Goal: Navigation & Orientation: Find specific page/section

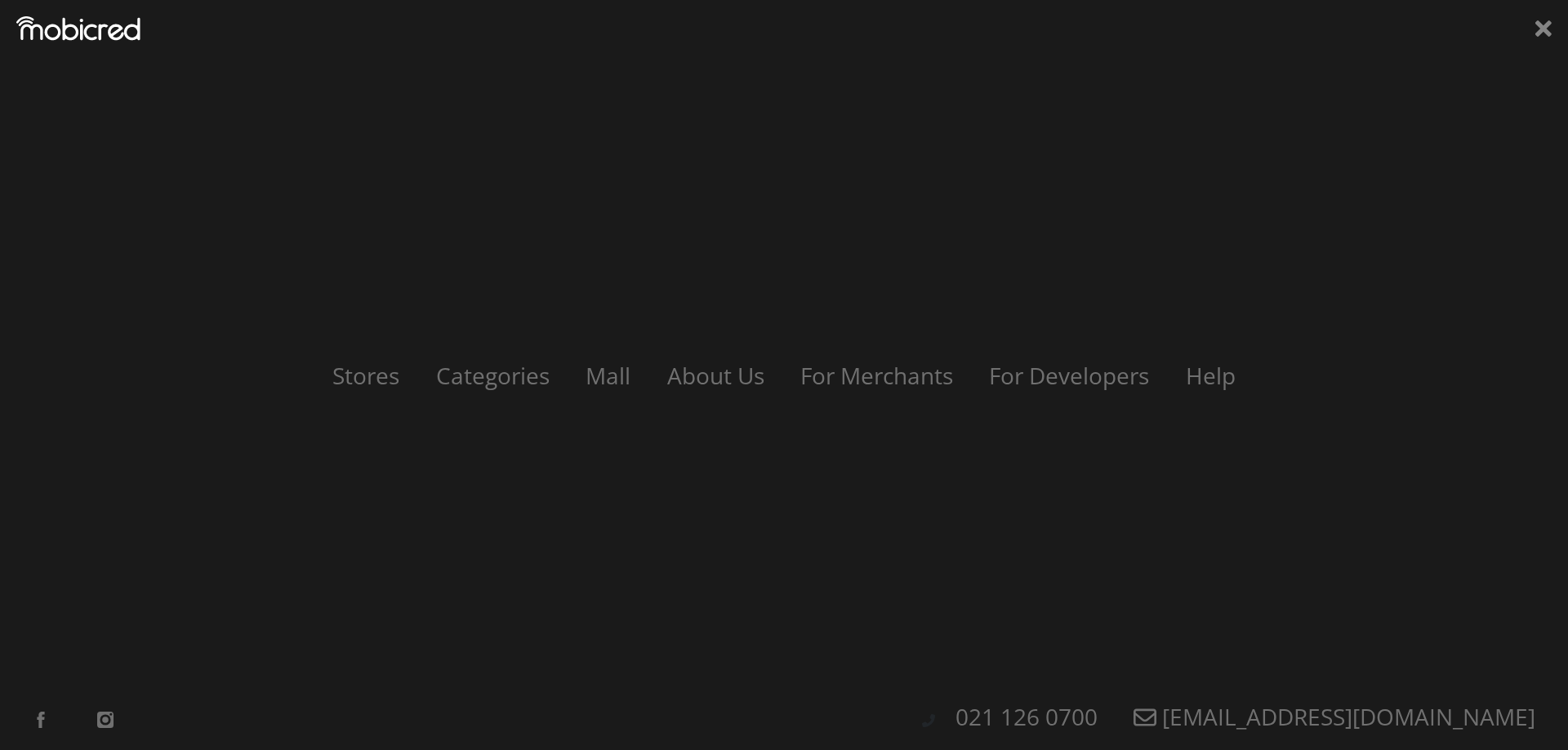
scroll to position [0, 1163]
click at [364, 382] on link "Stores" at bounding box center [366, 375] width 104 height 31
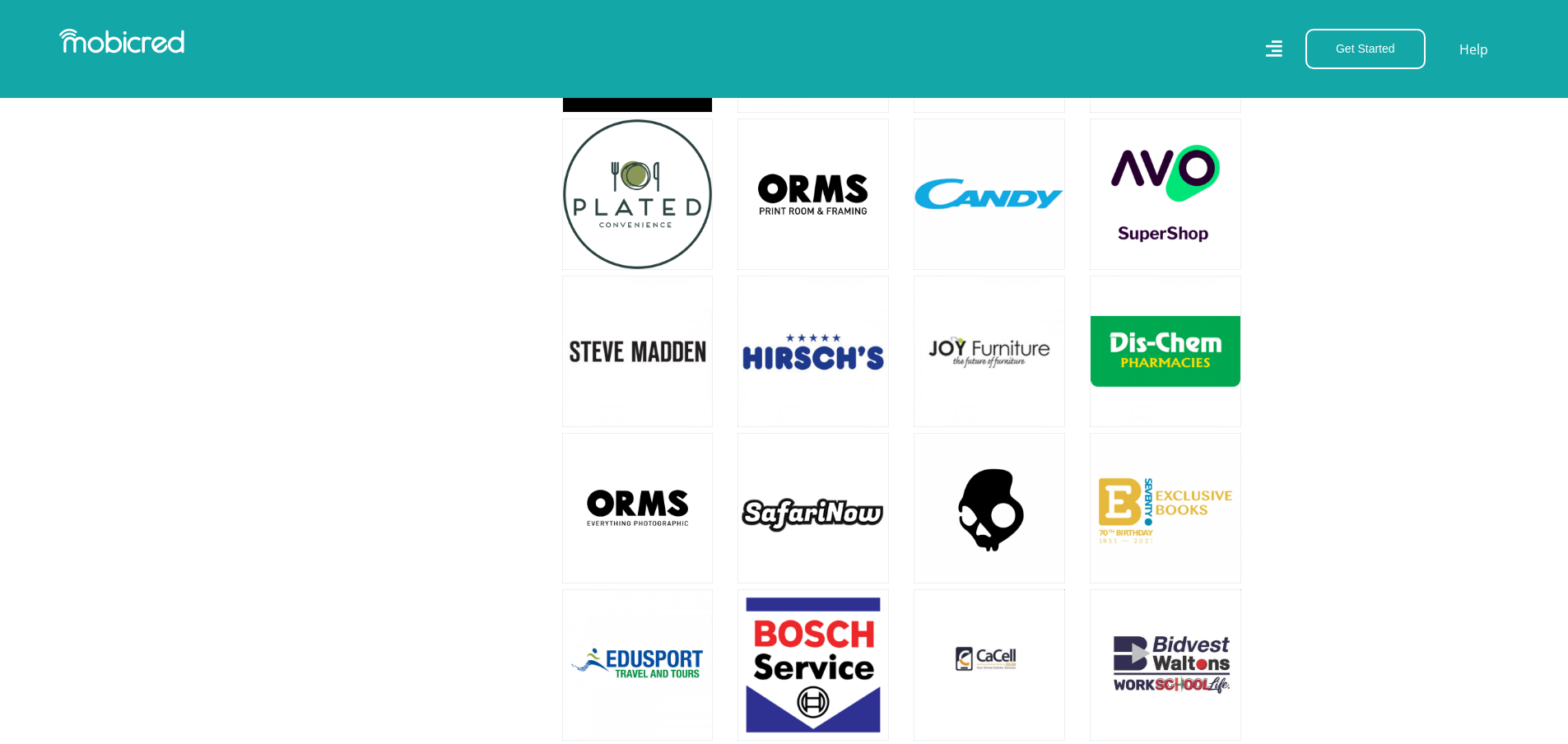
scroll to position [3947, 0]
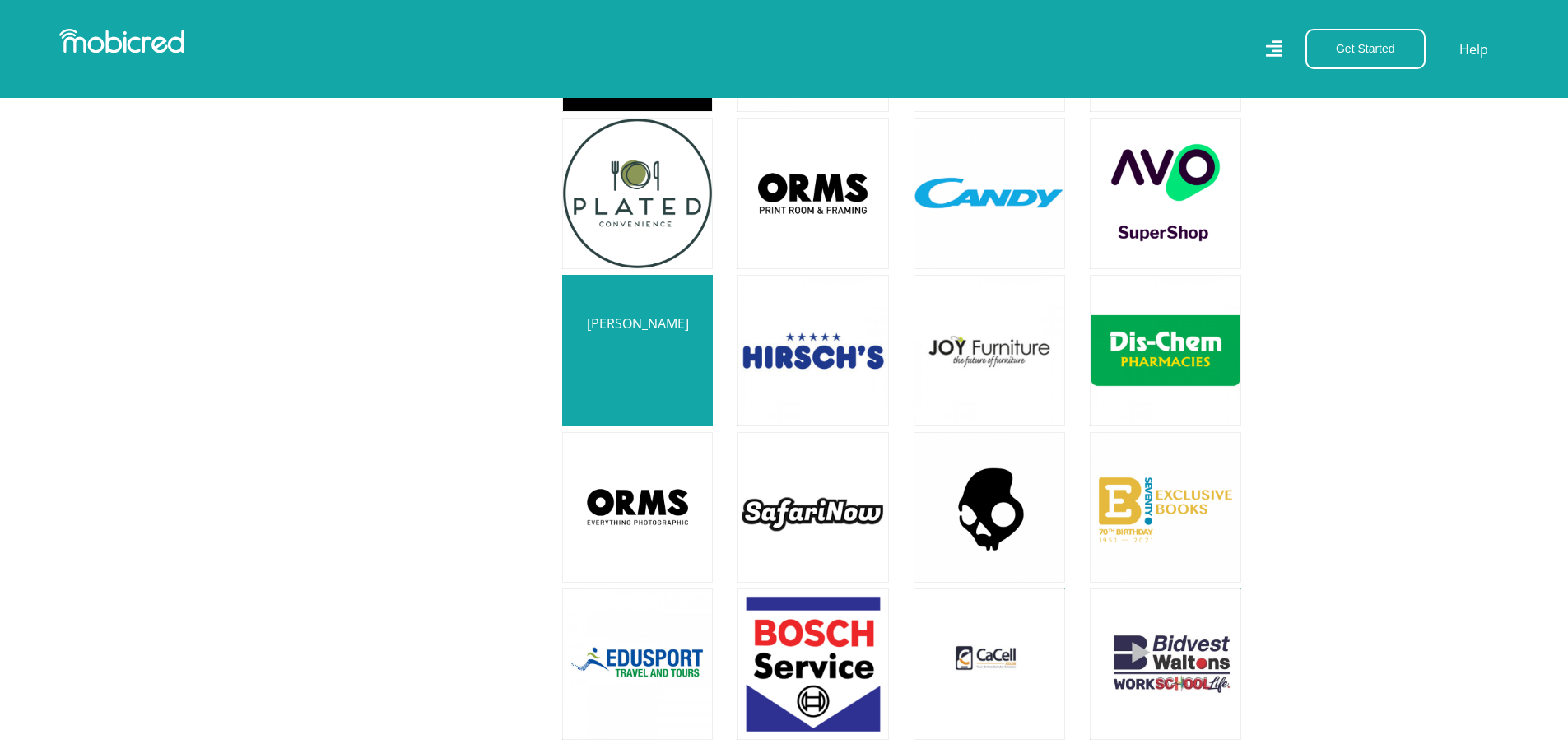
click at [635, 327] on link at bounding box center [638, 350] width 178 height 178
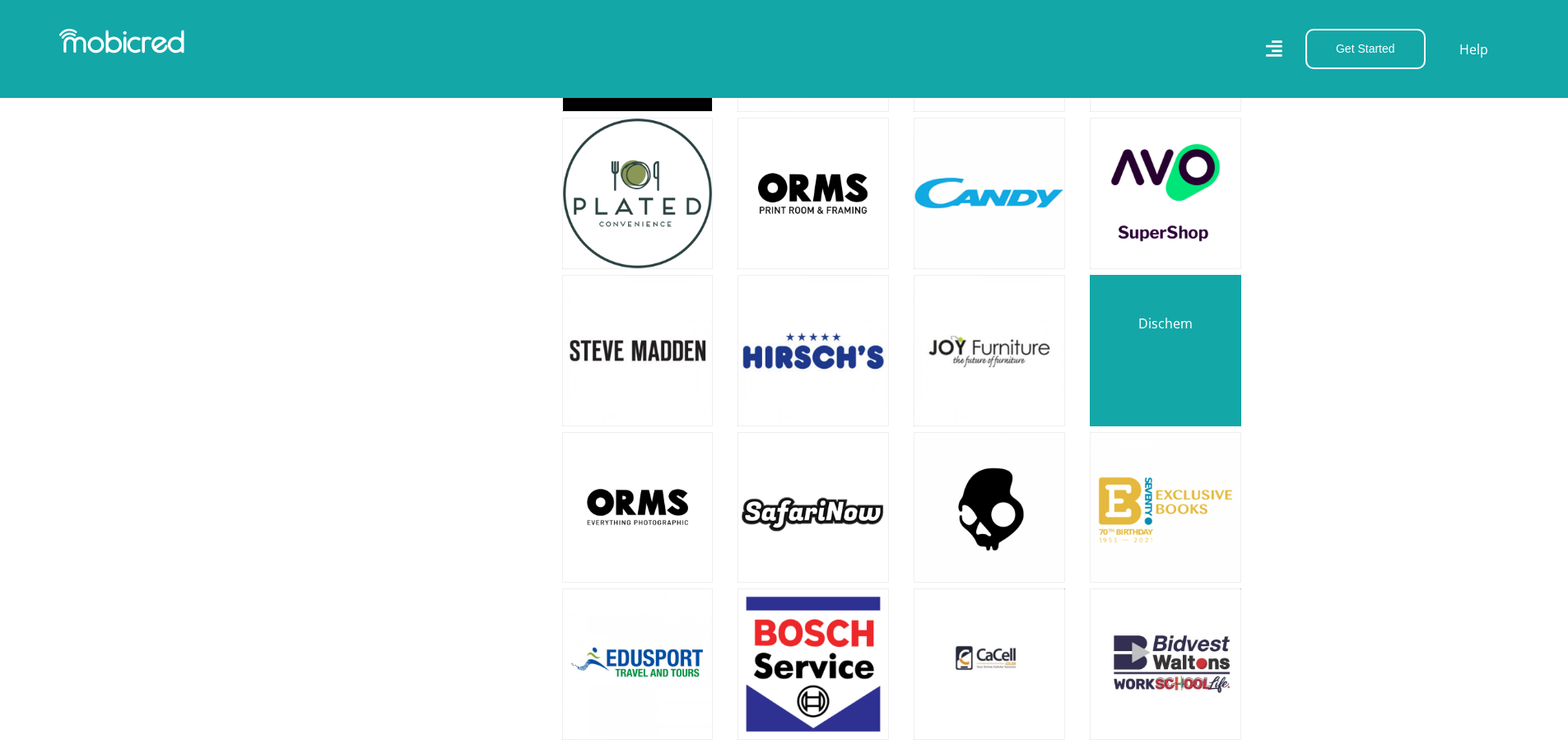
click at [1132, 338] on link at bounding box center [1166, 350] width 178 height 178
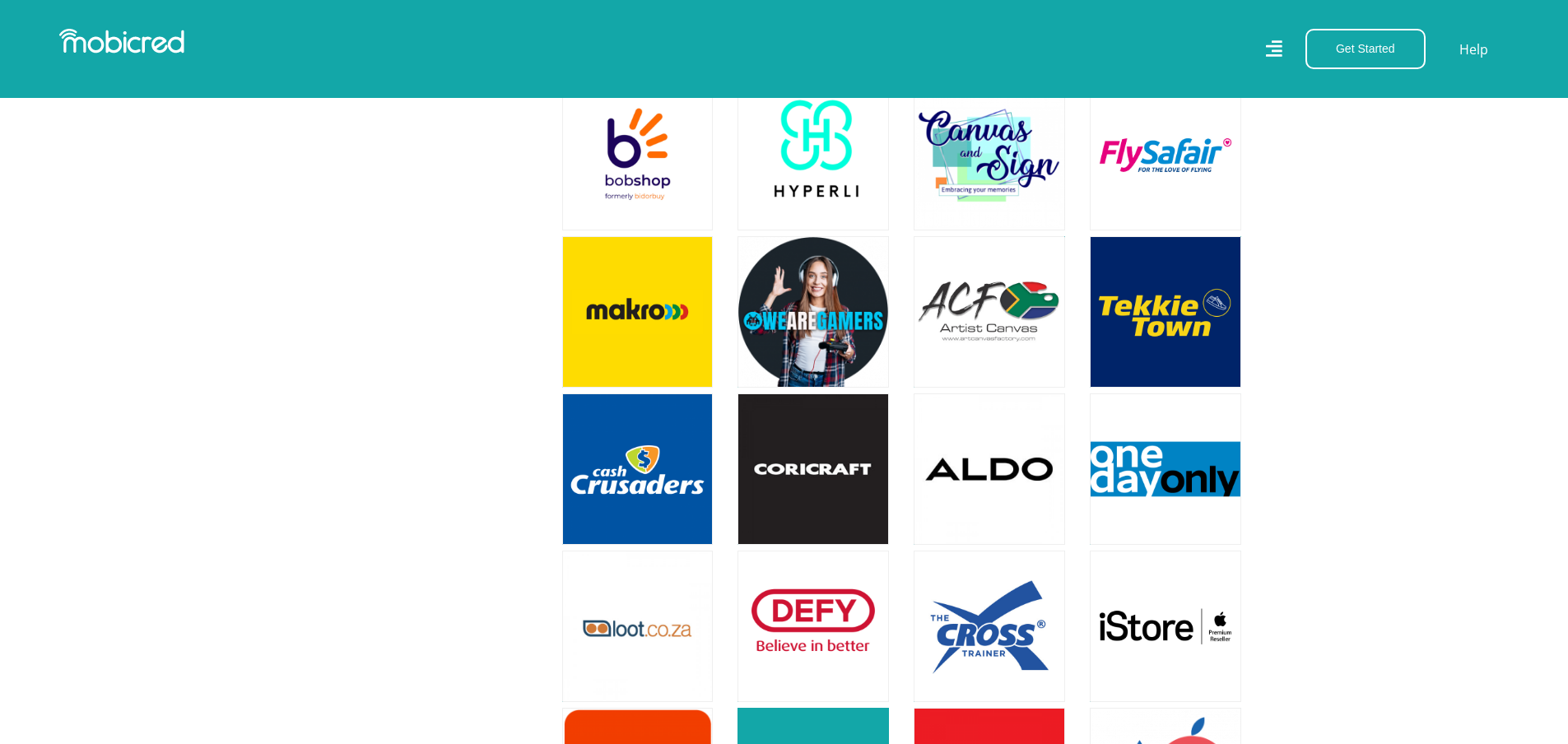
scroll to position [3043, 0]
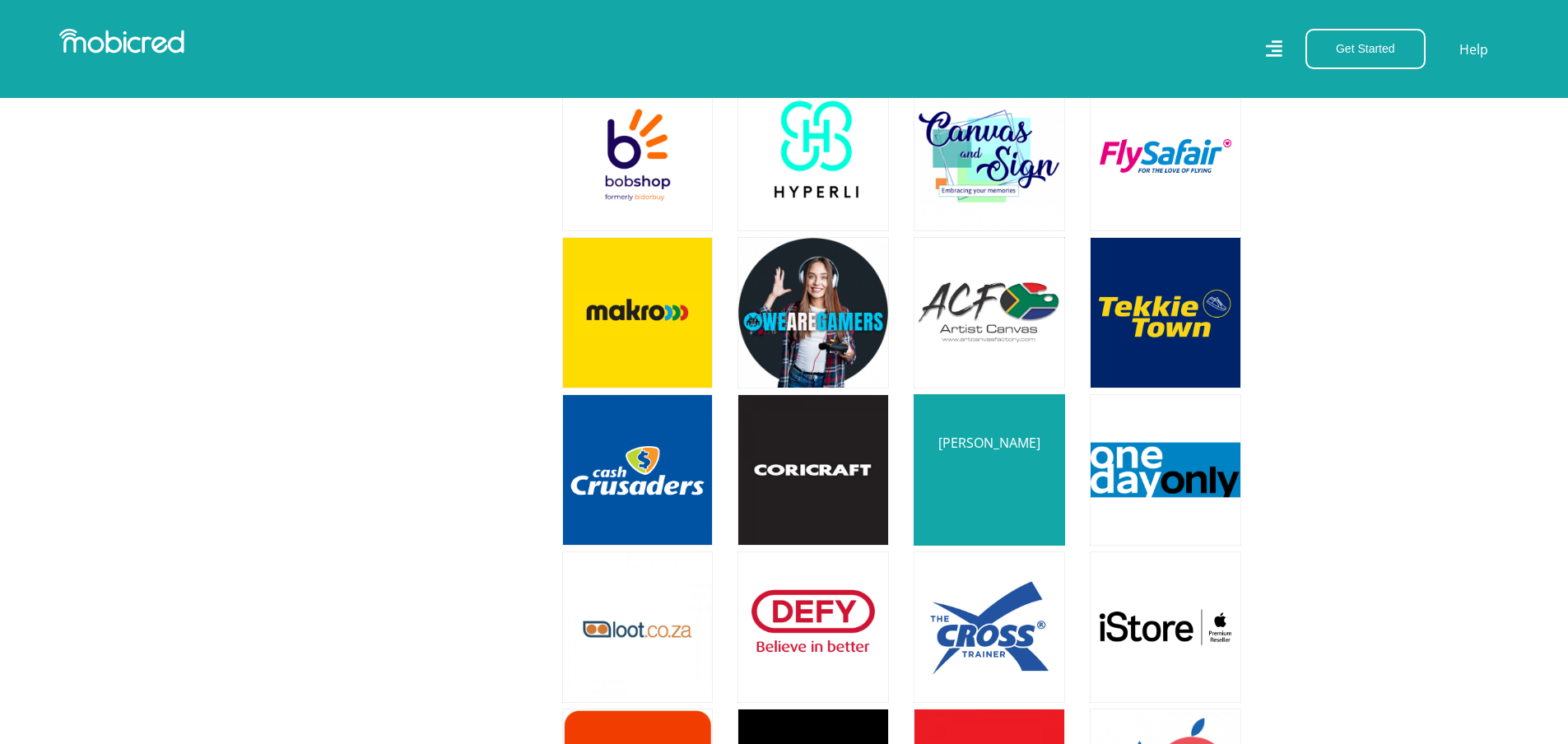
click at [1007, 444] on link at bounding box center [989, 470] width 178 height 178
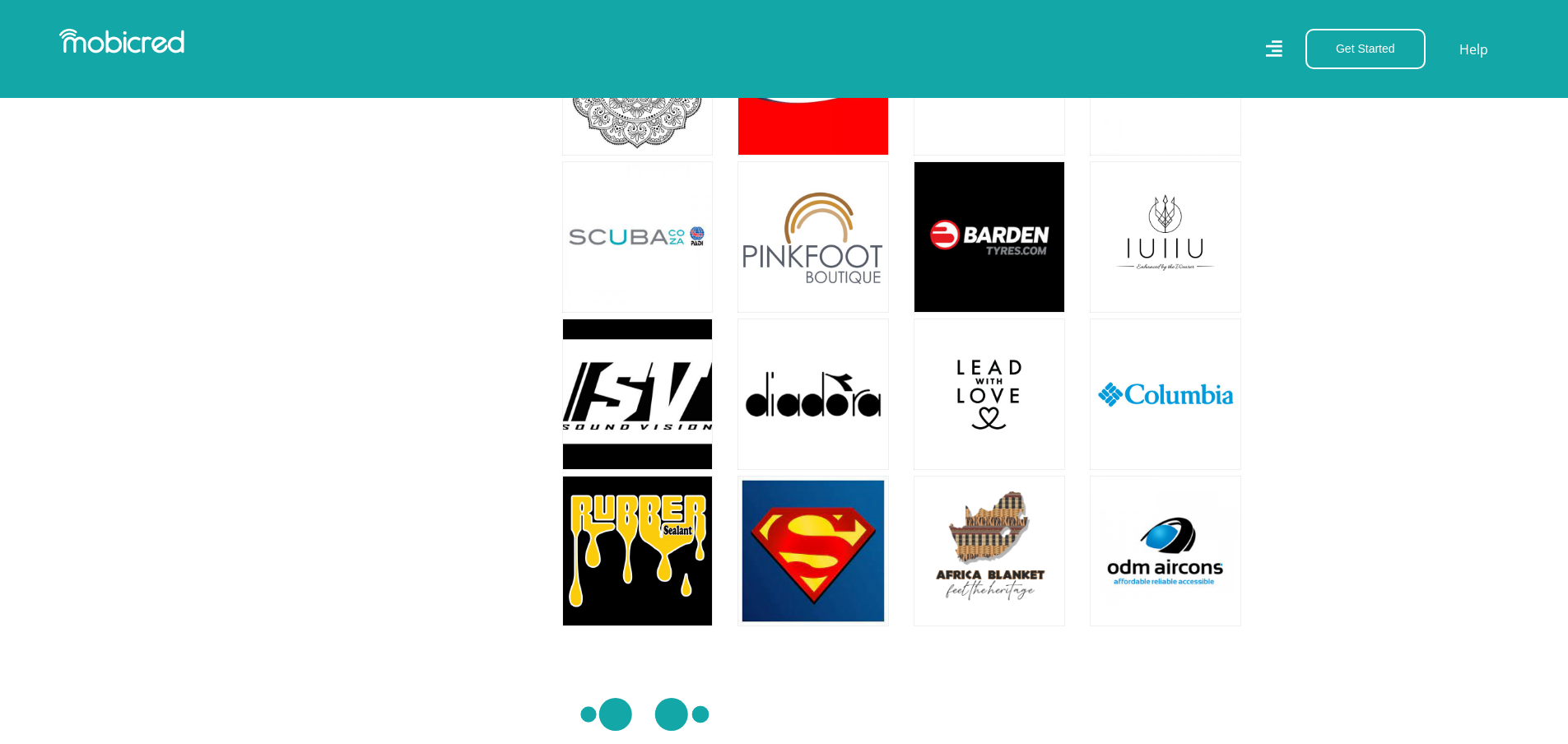
scroll to position [13323, 0]
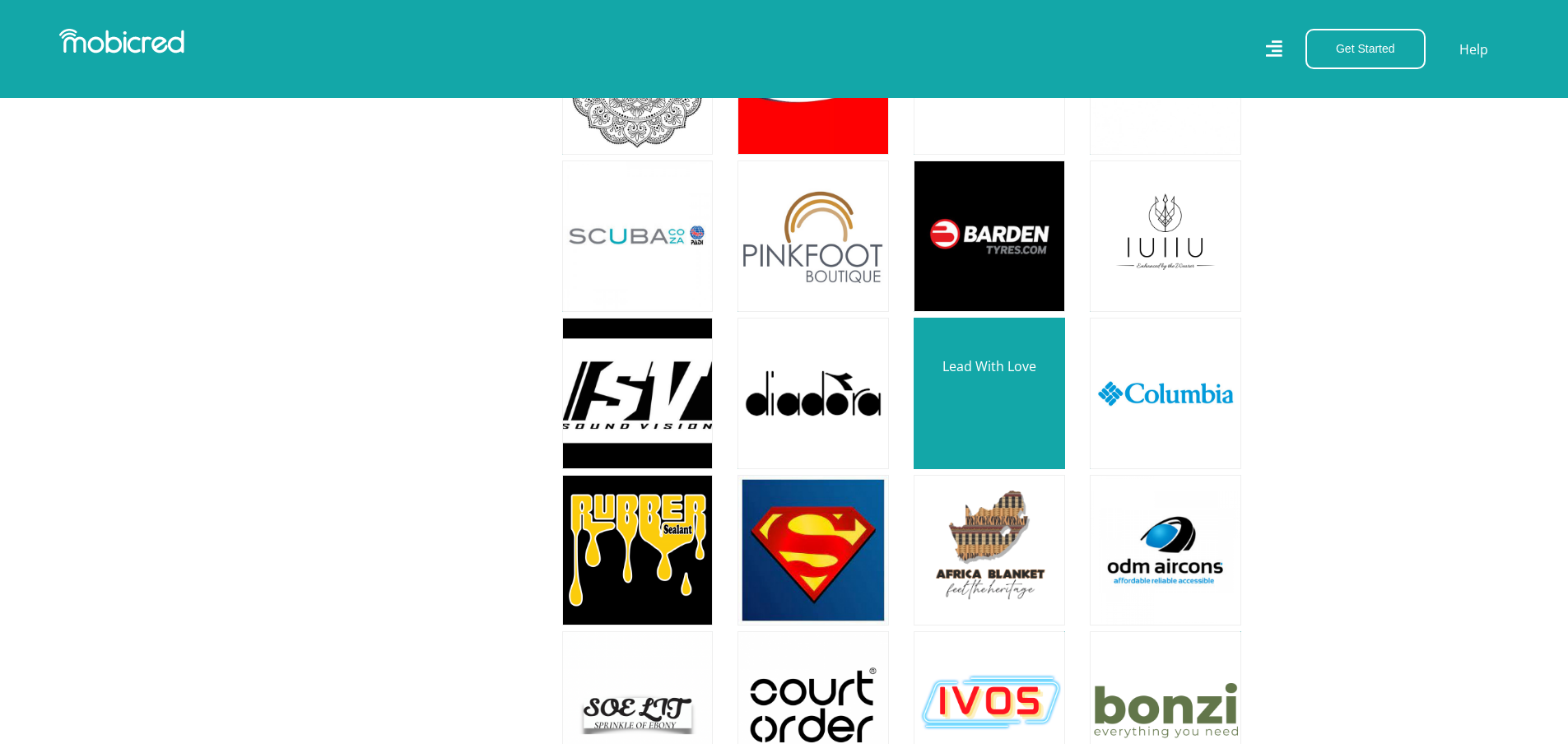
click at [981, 355] on link at bounding box center [989, 394] width 178 height 178
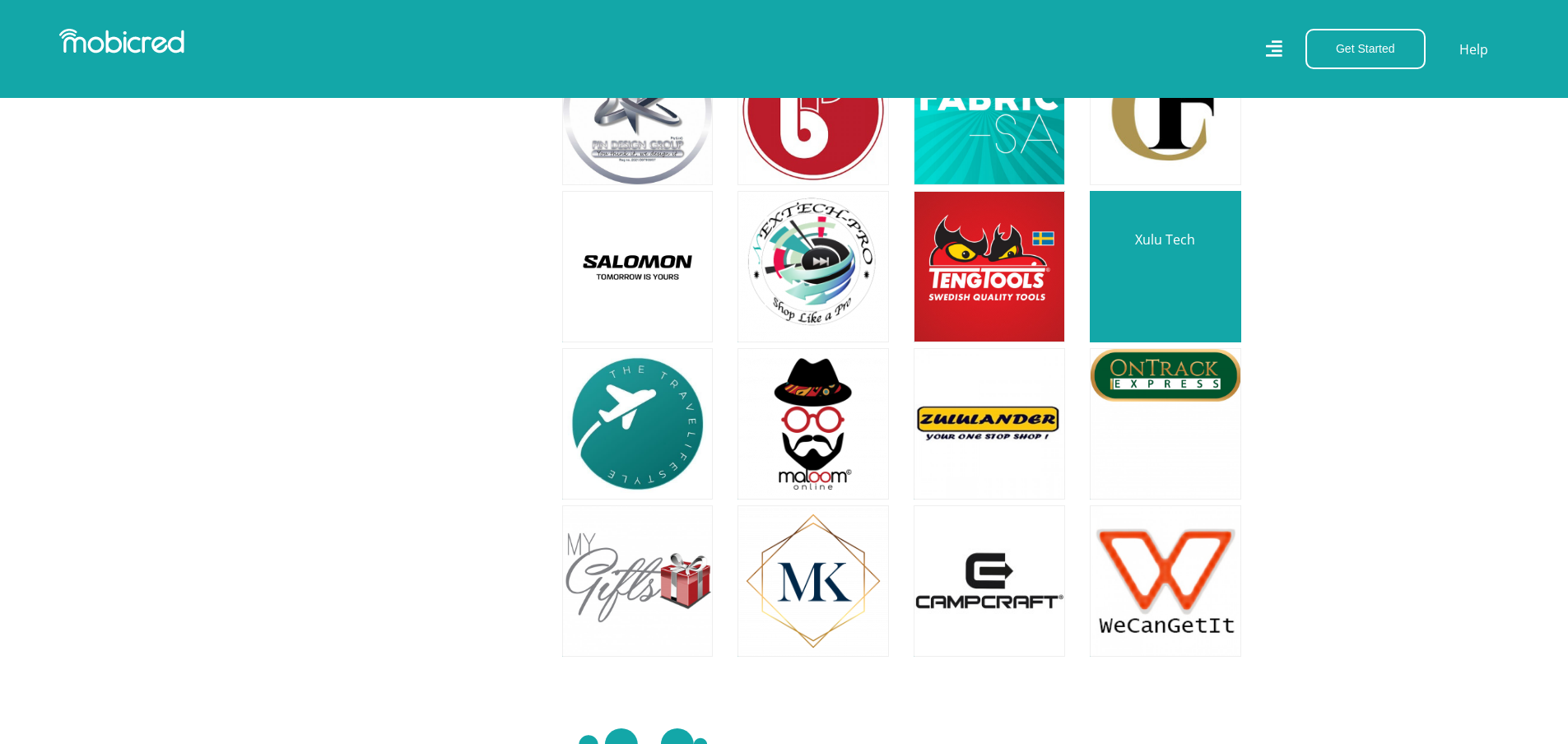
scroll to position [14393, 0]
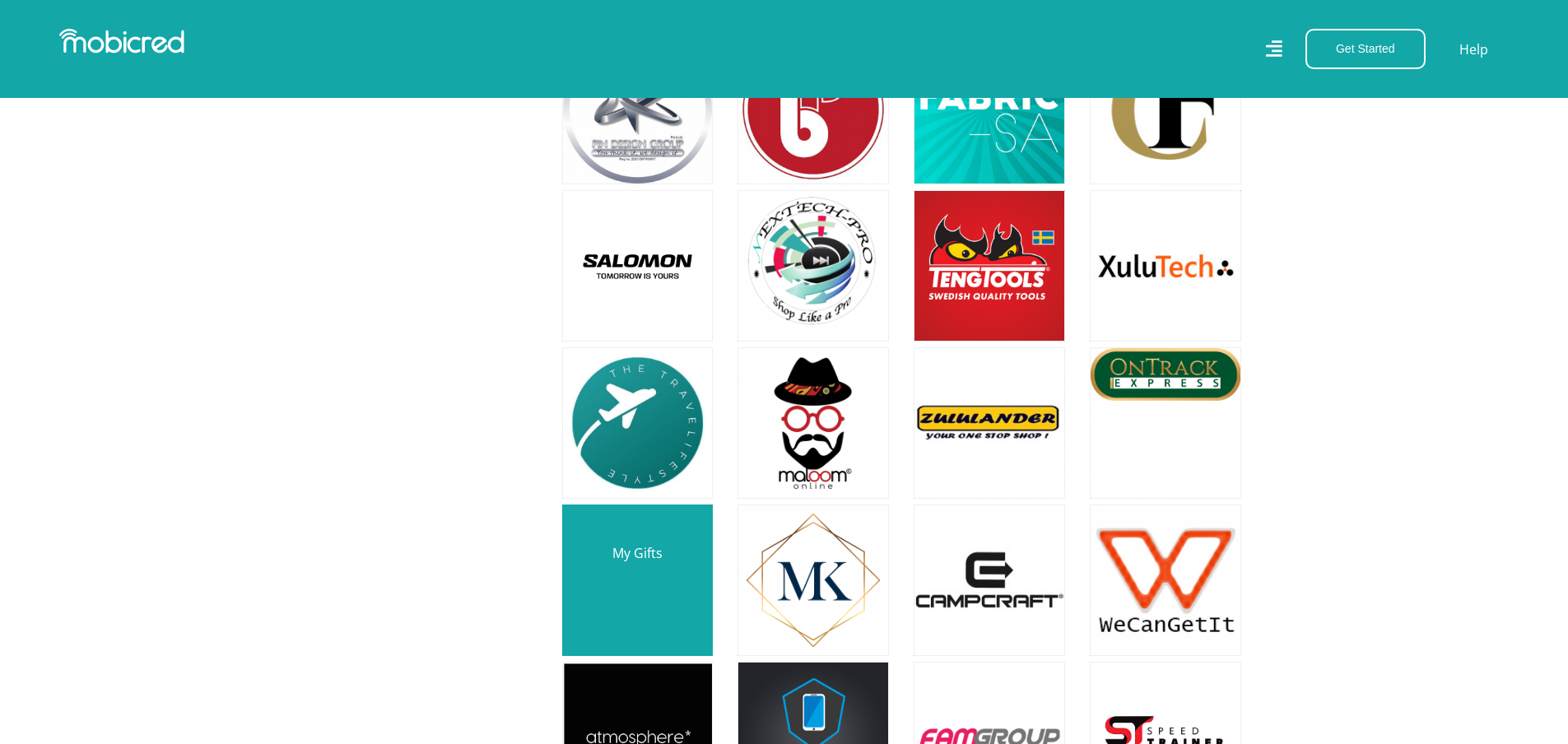
click at [685, 499] on link at bounding box center [638, 580] width 178 height 178
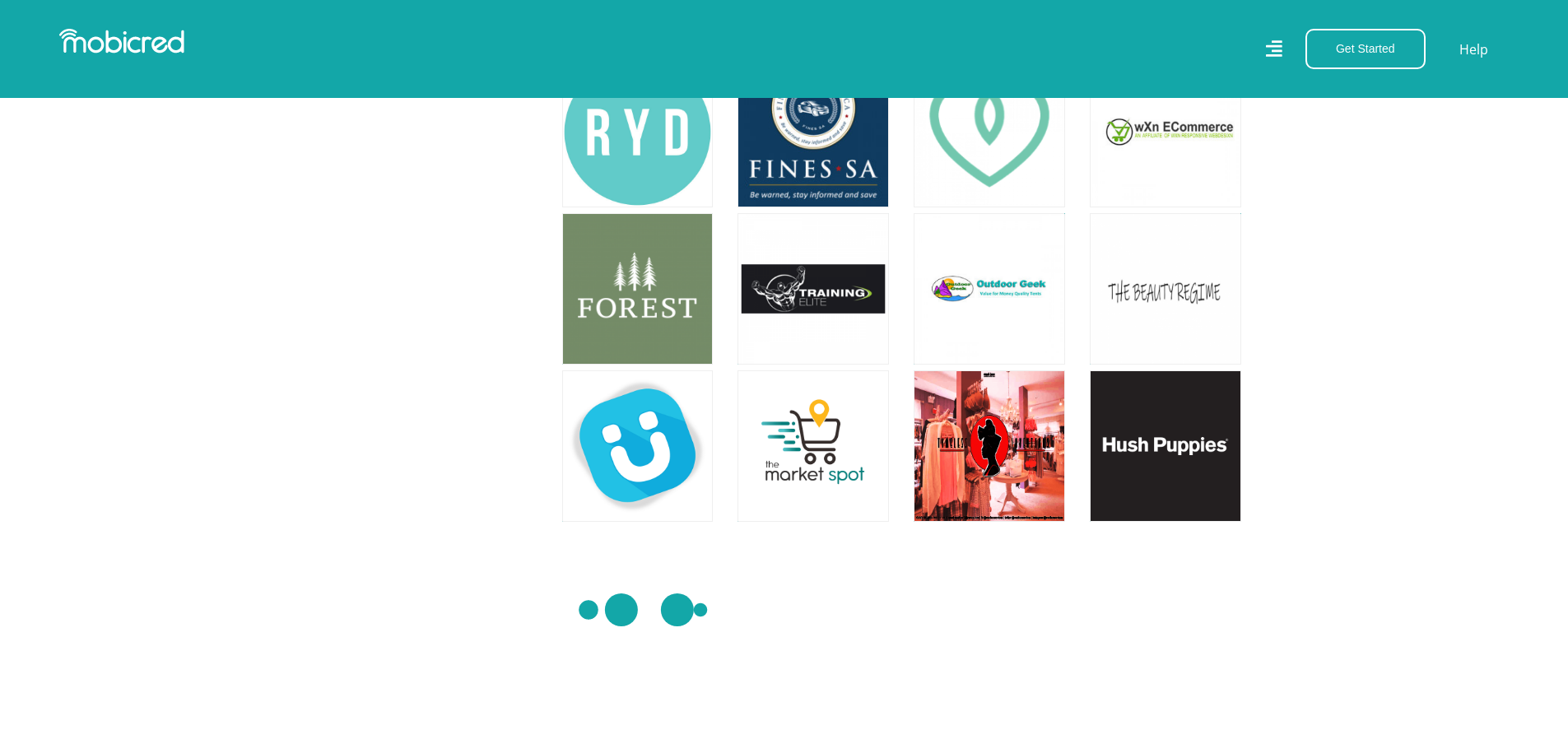
scroll to position [15626, 0]
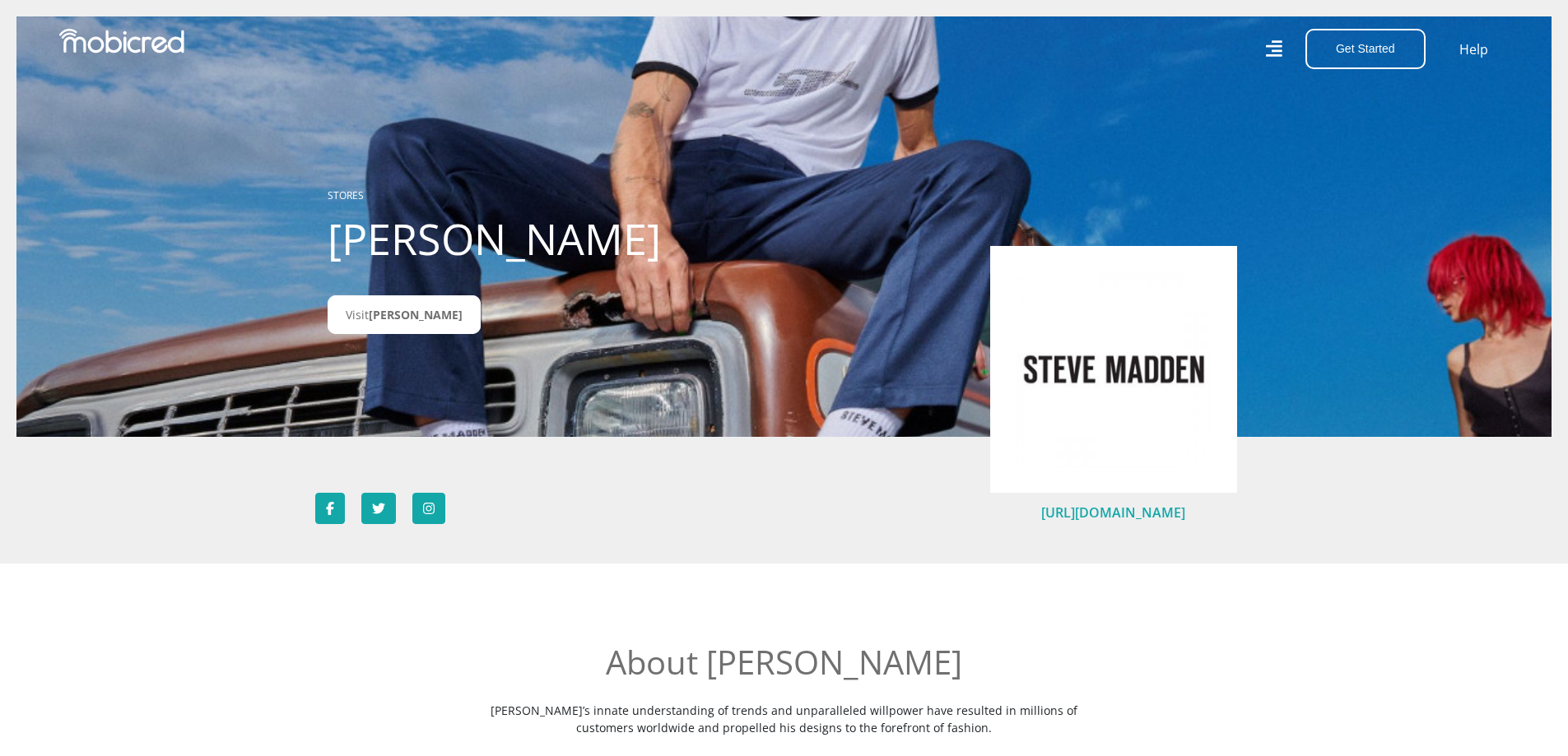
click at [1106, 512] on link "https://stevemadden.co.za/" at bounding box center [1113, 512] width 144 height 18
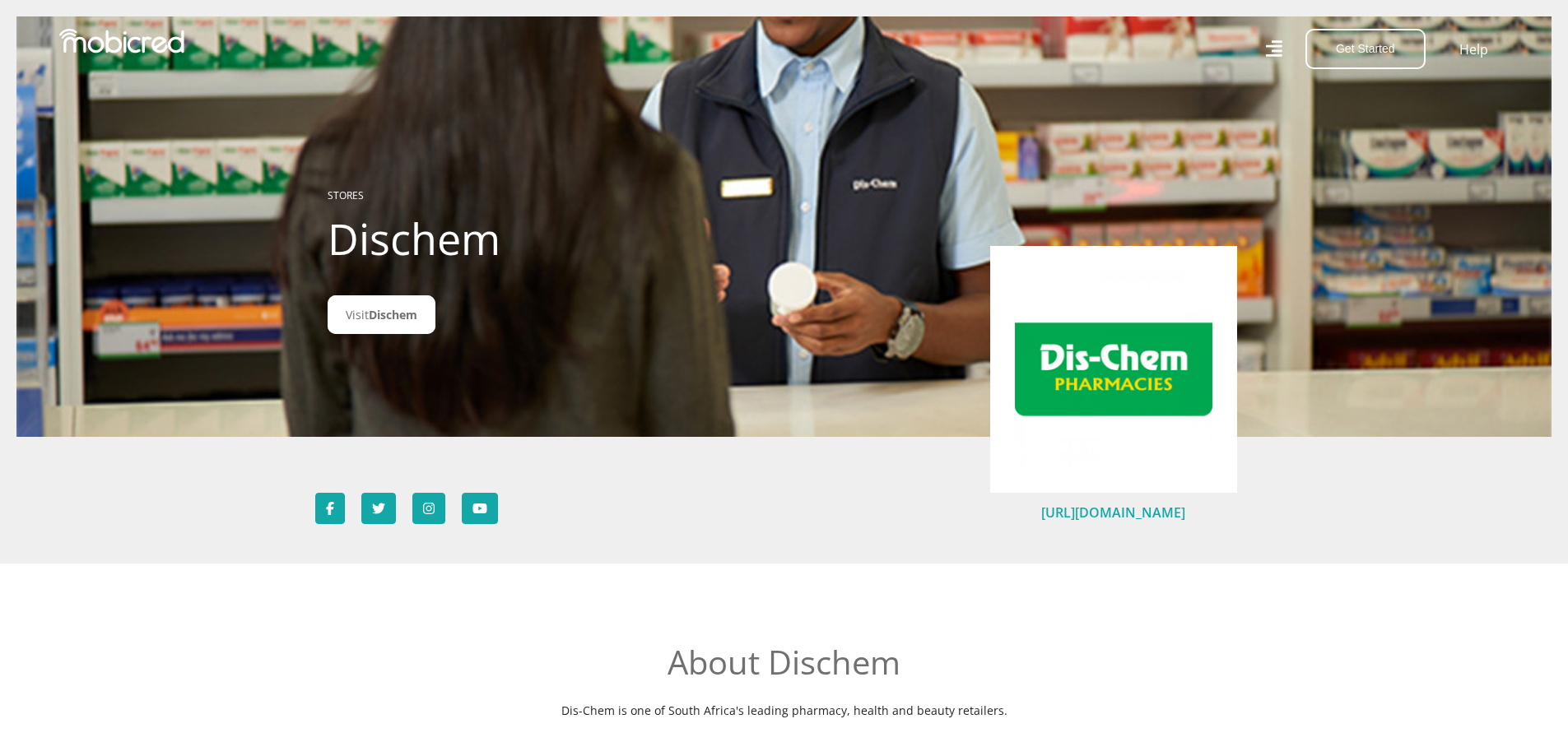
click at [1122, 513] on link "https://dischem.co.za/" at bounding box center [1113, 512] width 144 height 18
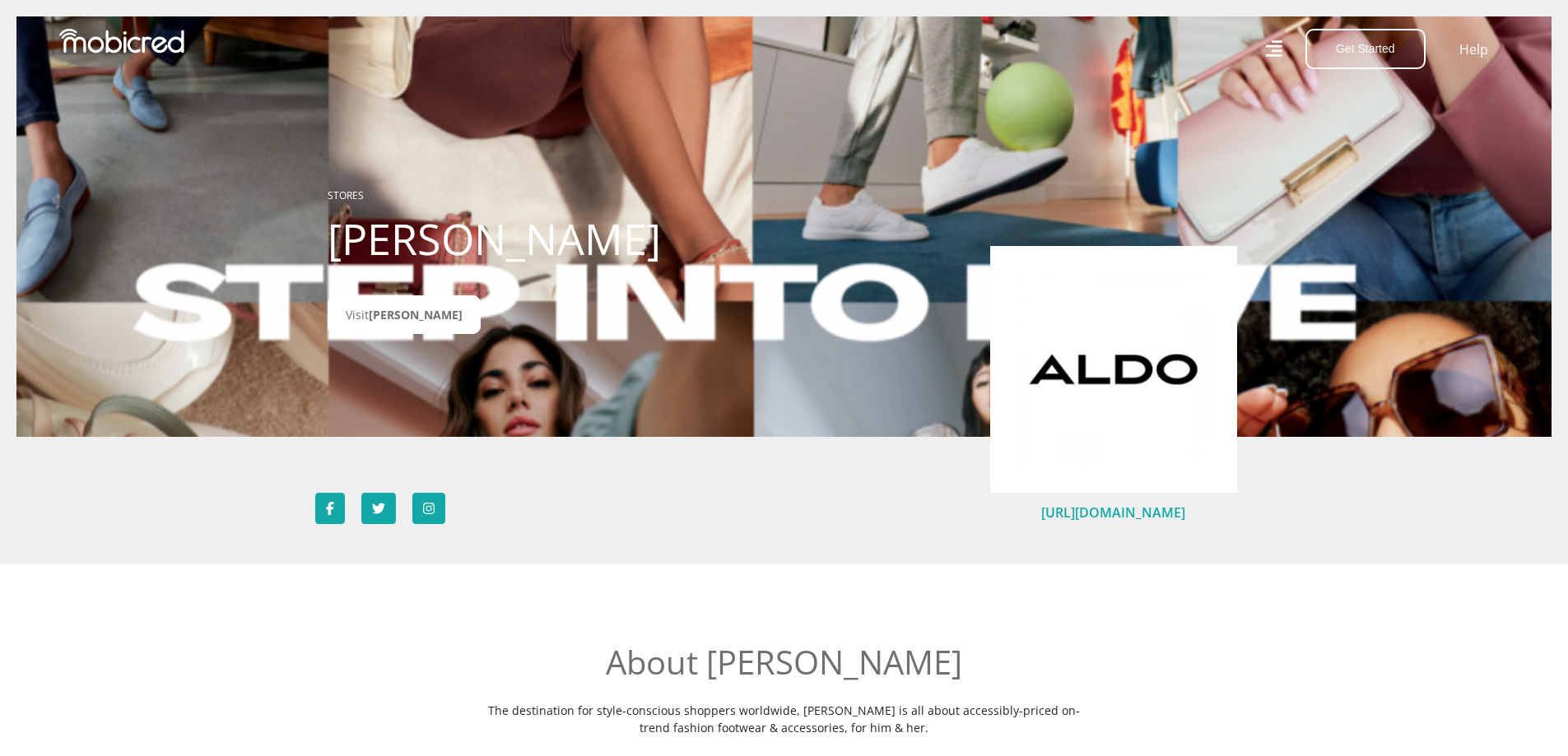
click at [1074, 511] on link "https://www.aldoshoes.co.za/" at bounding box center [1113, 512] width 144 height 18
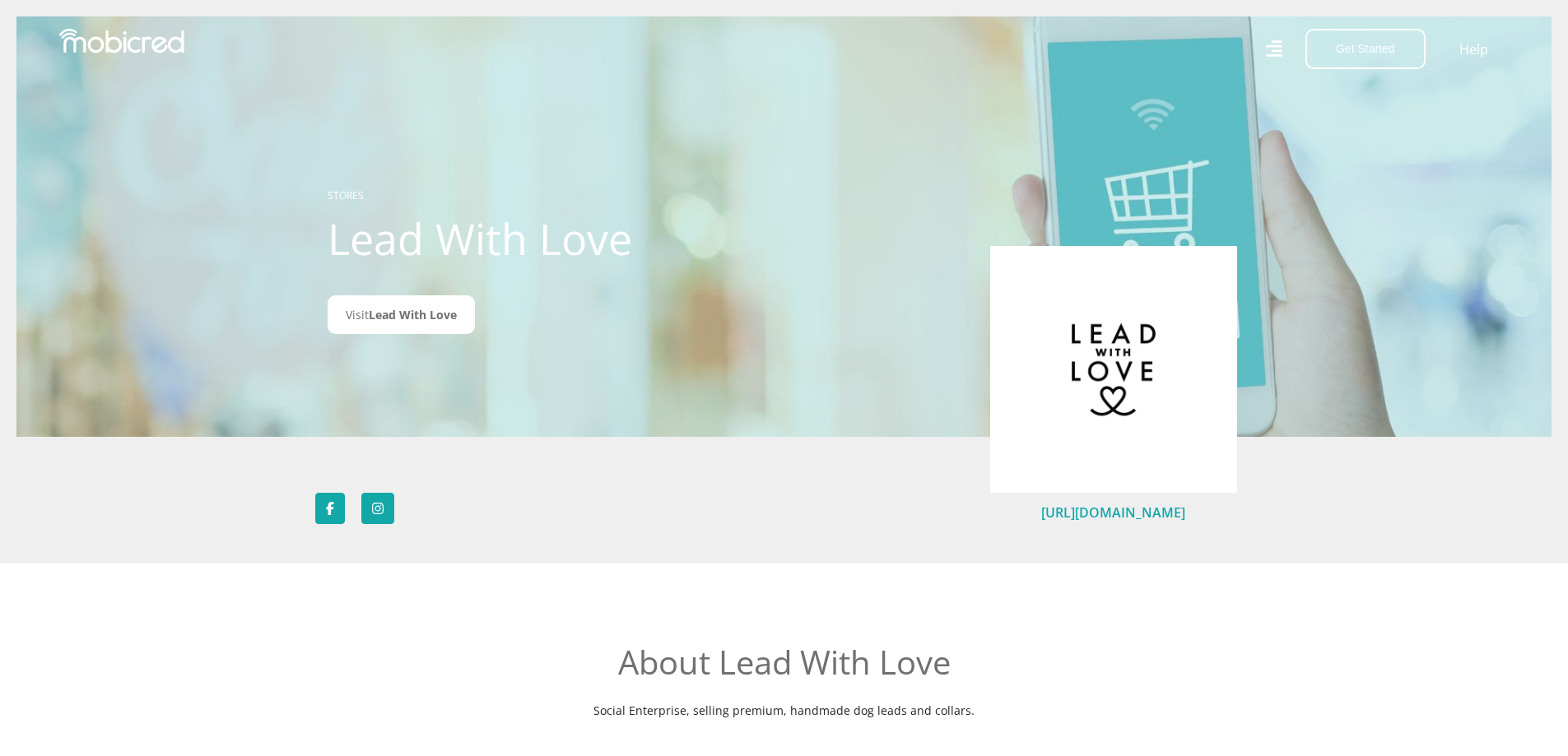
click at [1088, 514] on link "[URL][DOMAIN_NAME]" at bounding box center [1113, 512] width 144 height 18
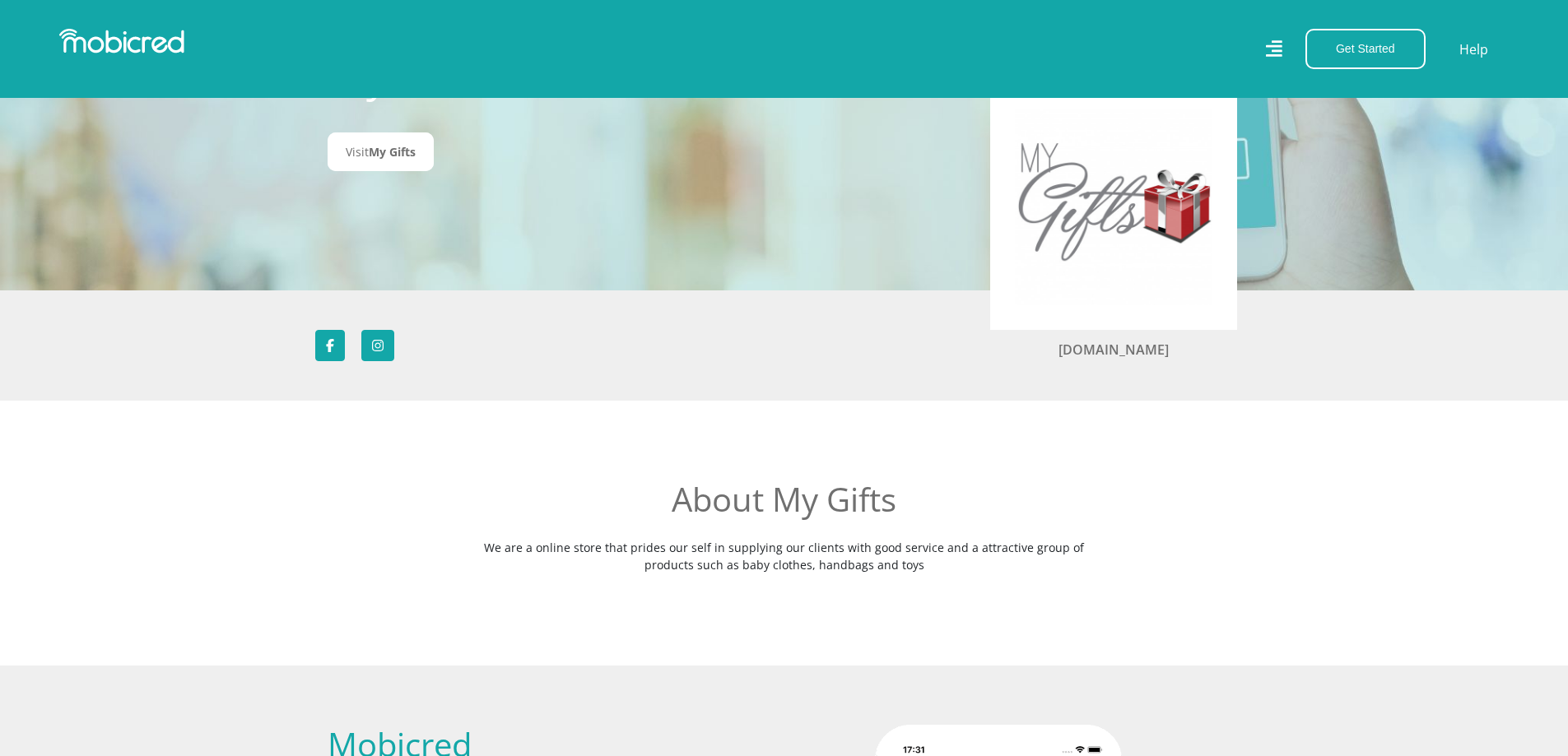
scroll to position [164, 0]
click at [1103, 348] on link "[DOMAIN_NAME]" at bounding box center [1114, 348] width 110 height 18
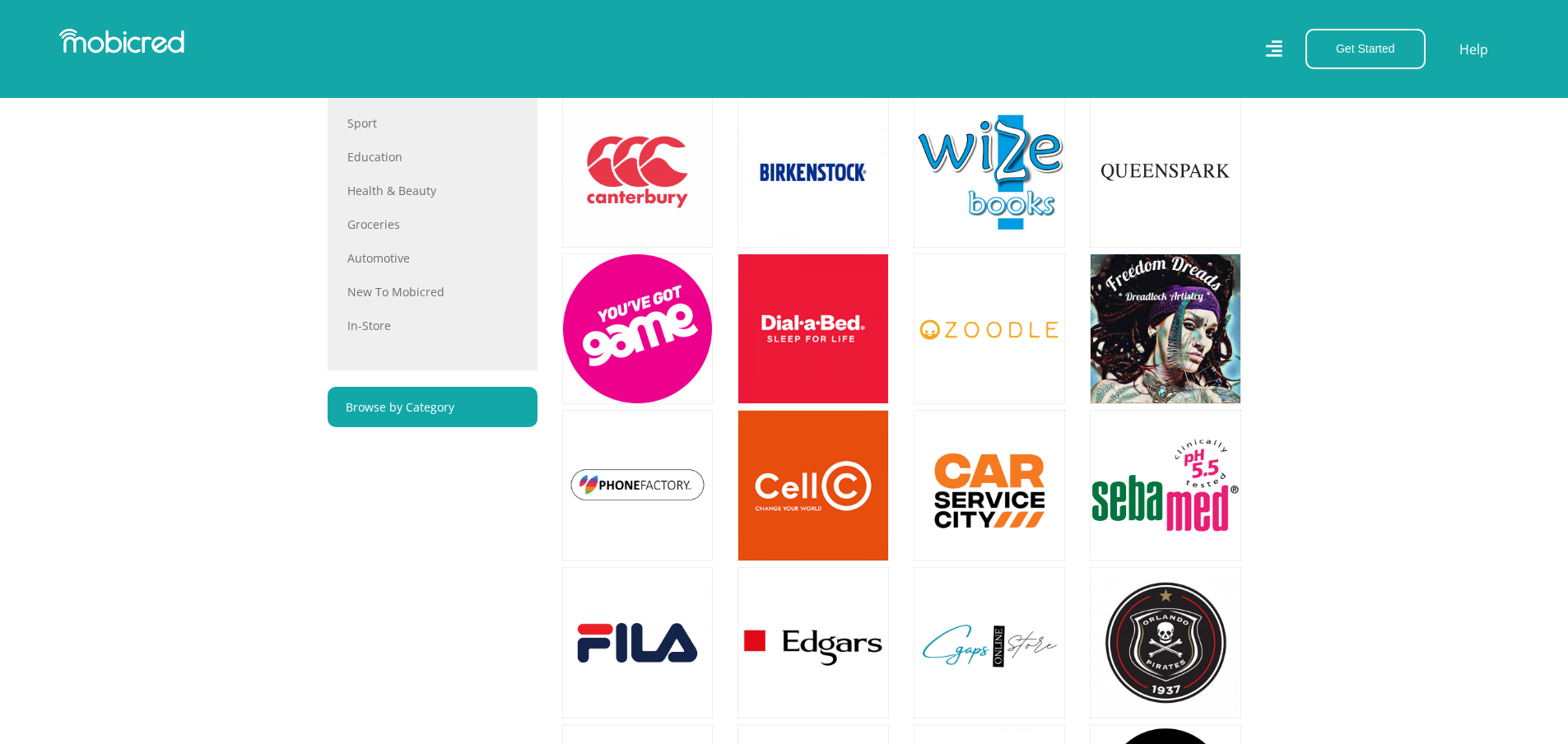
scroll to position [987, 0]
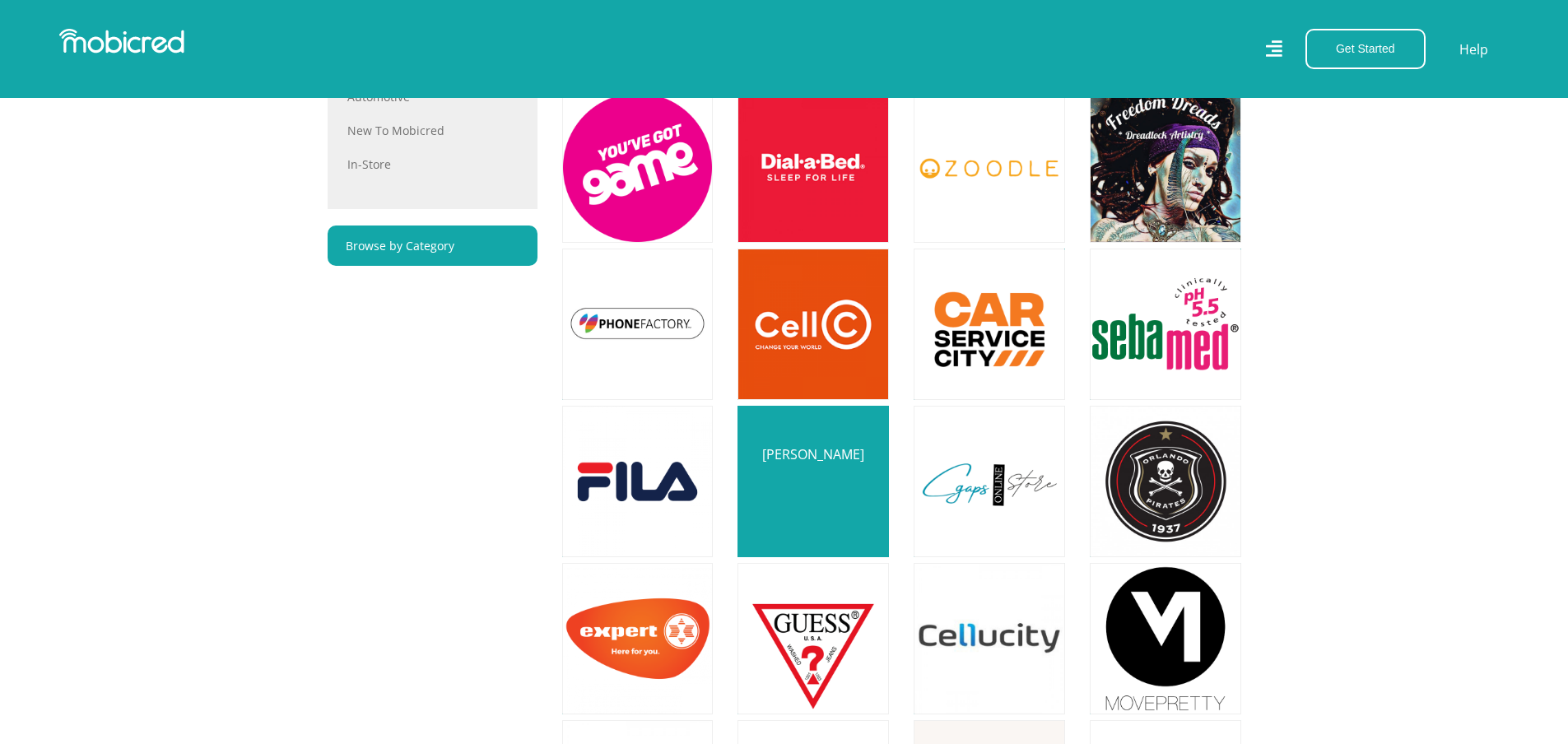
click at [823, 510] on link at bounding box center [813, 482] width 178 height 178
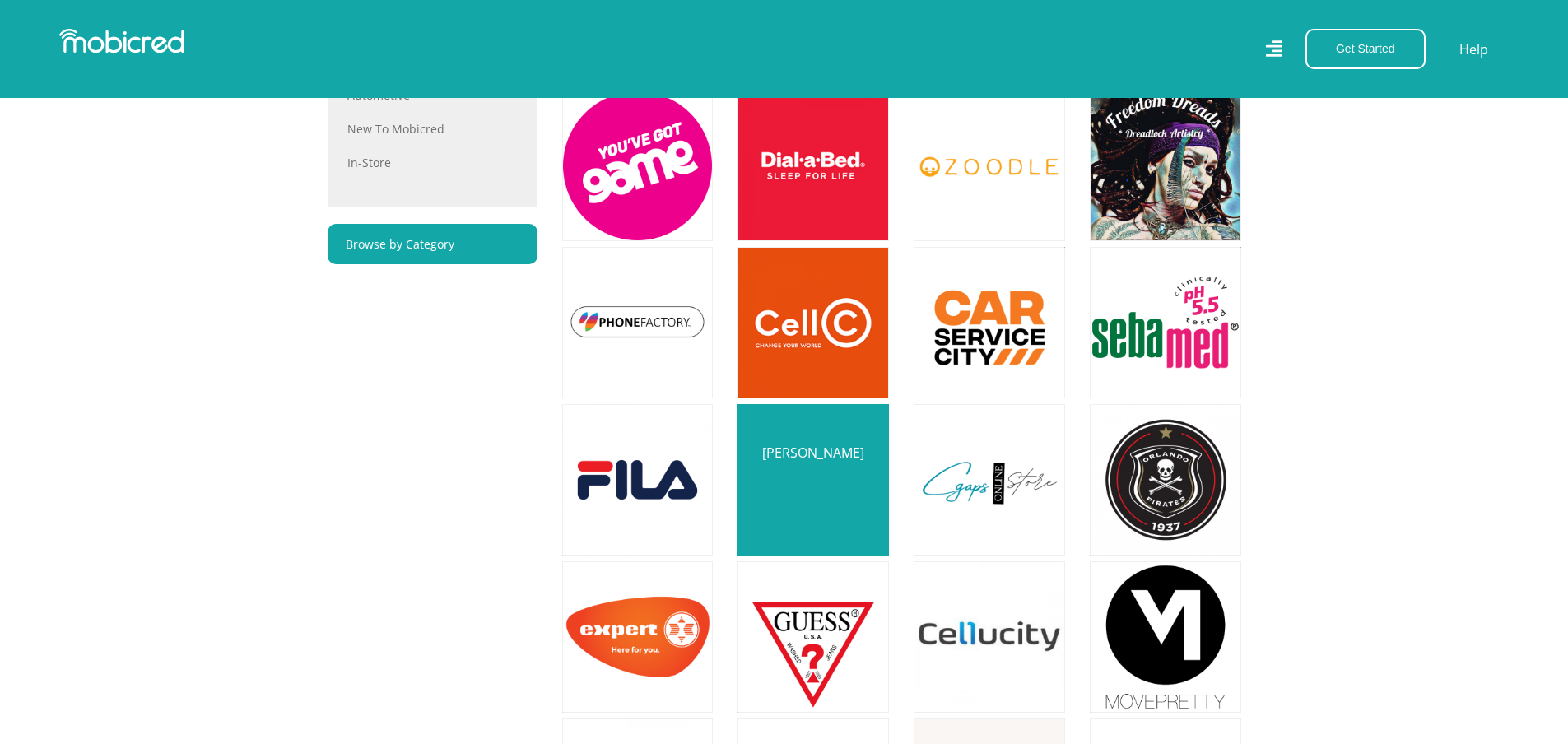
scroll to position [1149, 0]
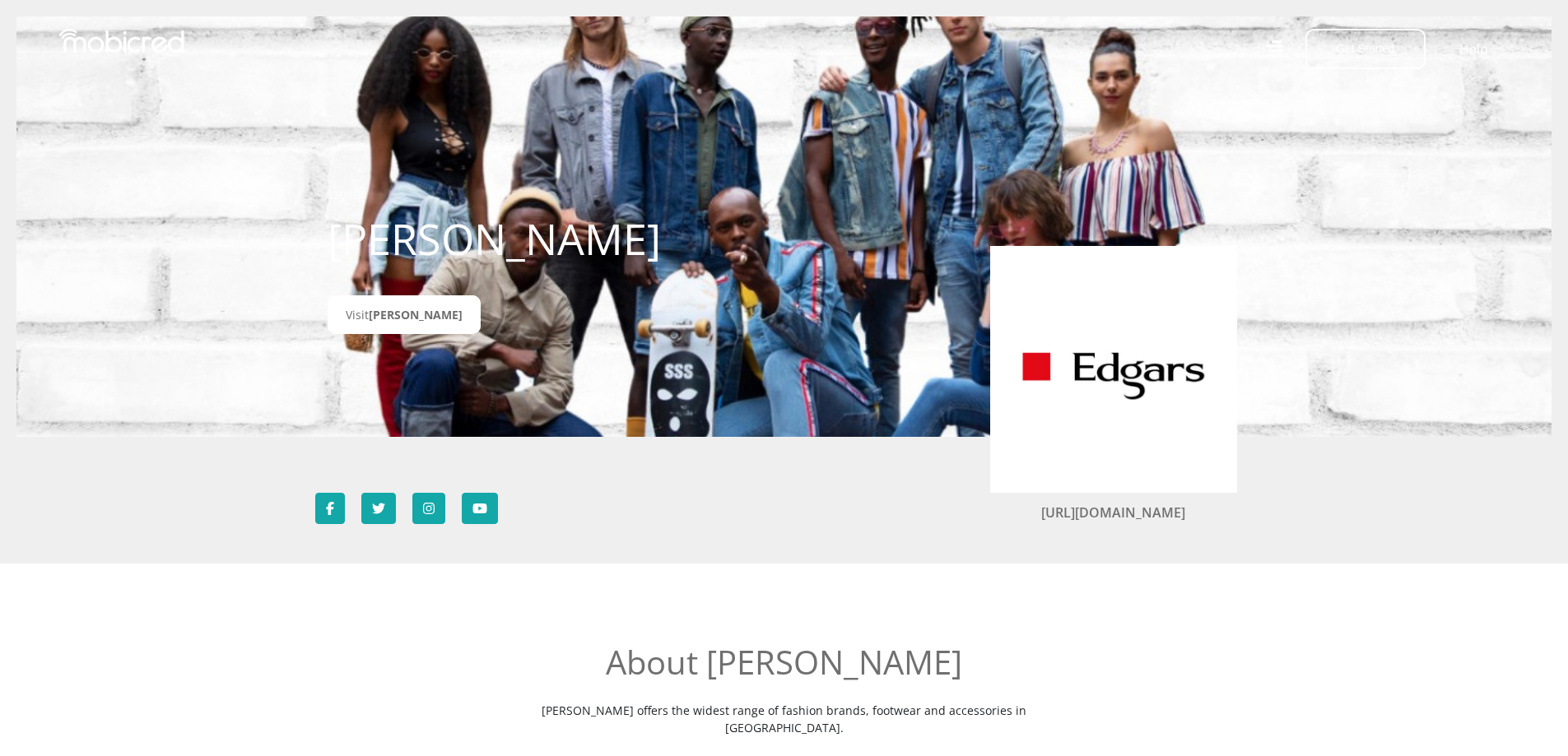
scroll to position [1, 0]
click at [1061, 514] on link "[URL][DOMAIN_NAME]" at bounding box center [1113, 511] width 144 height 18
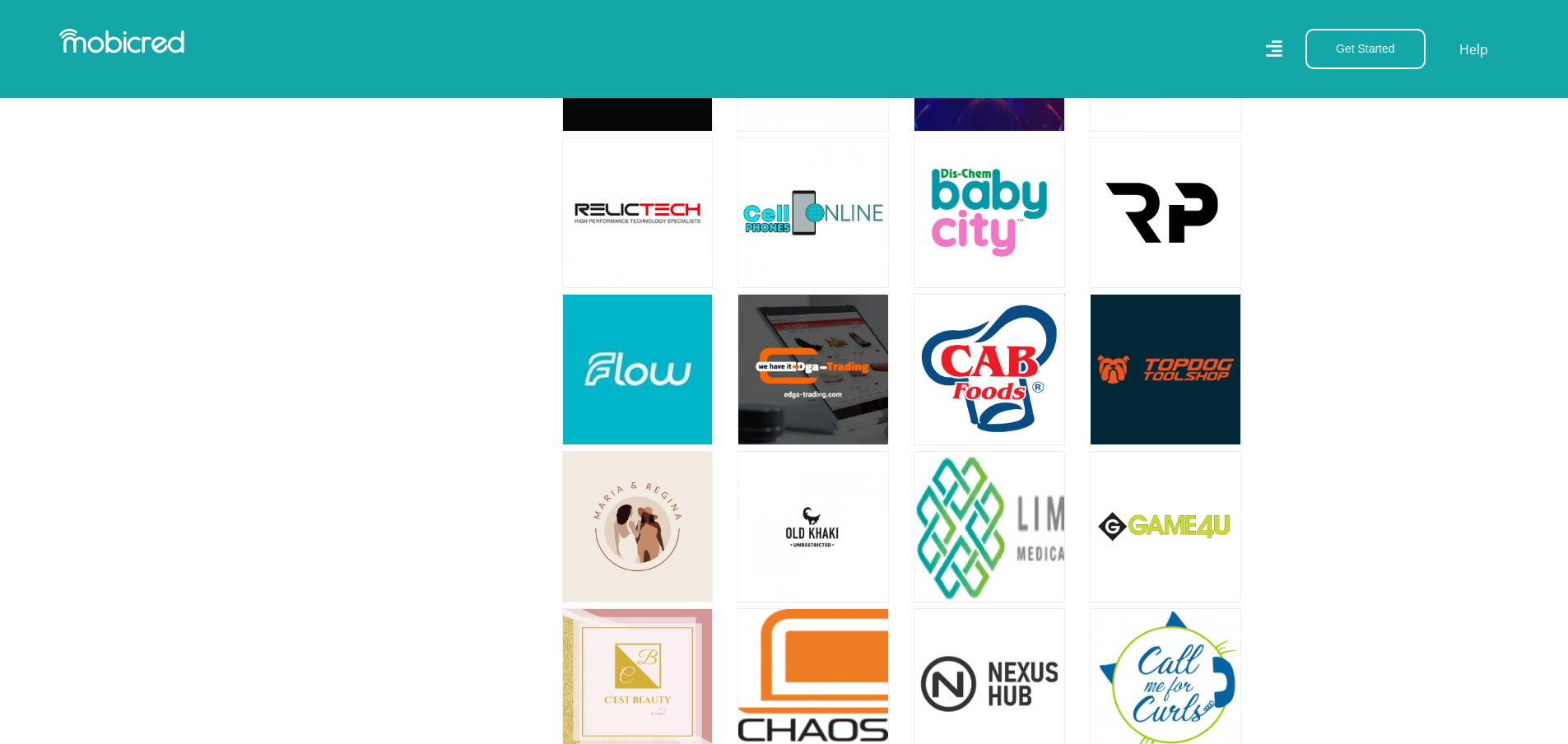
scroll to position [22454, 0]
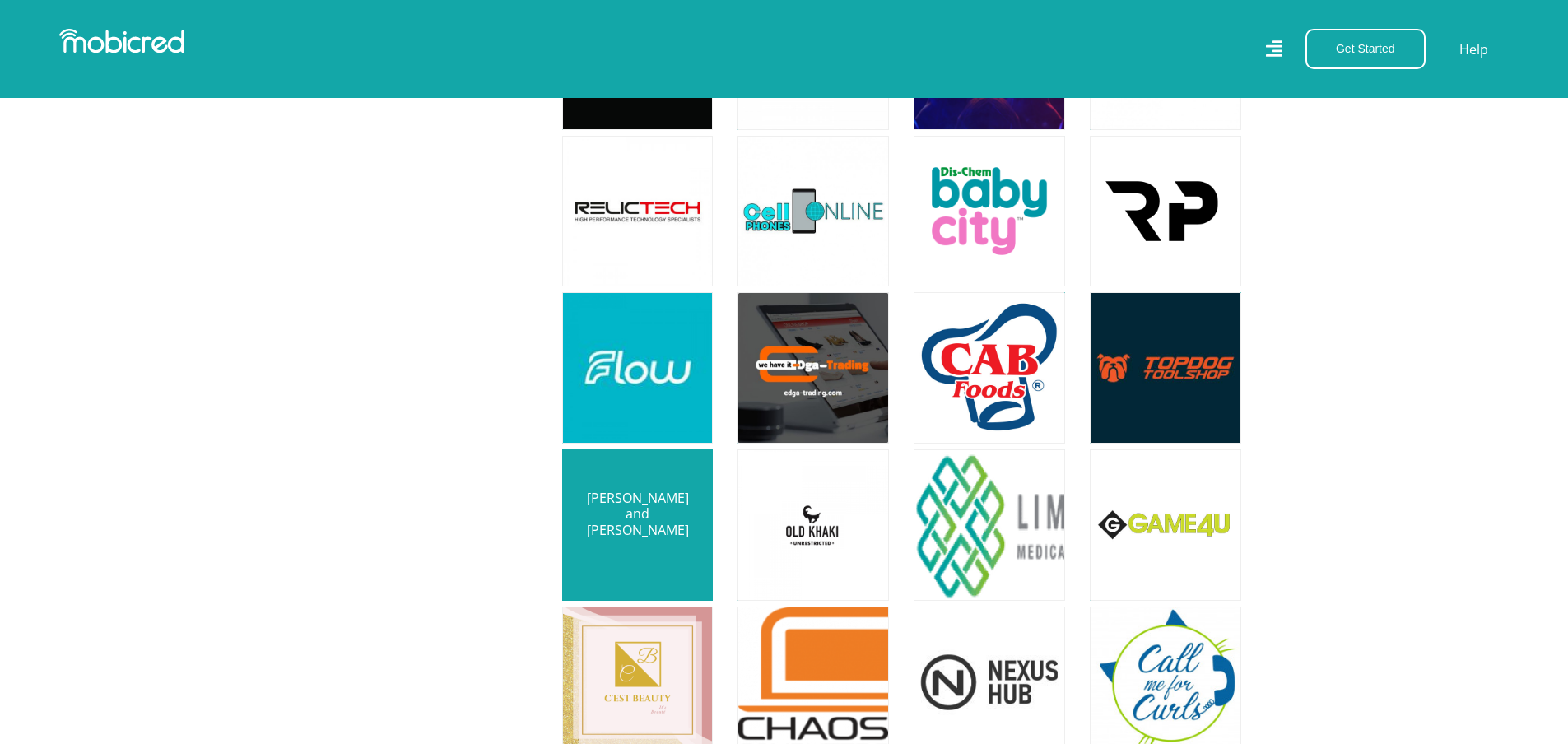
click at [618, 436] on link at bounding box center [638, 525] width 178 height 178
